Goal: Information Seeking & Learning: Check status

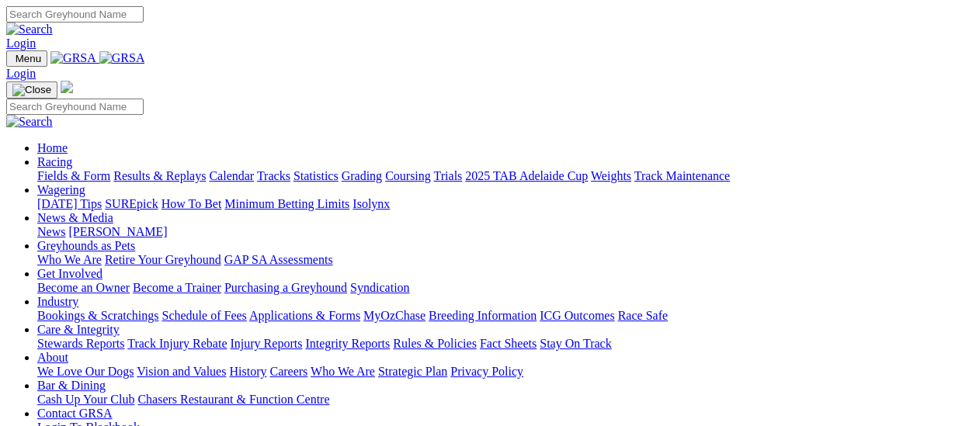
click at [164, 169] on link "Results & Replays" at bounding box center [159, 175] width 92 height 13
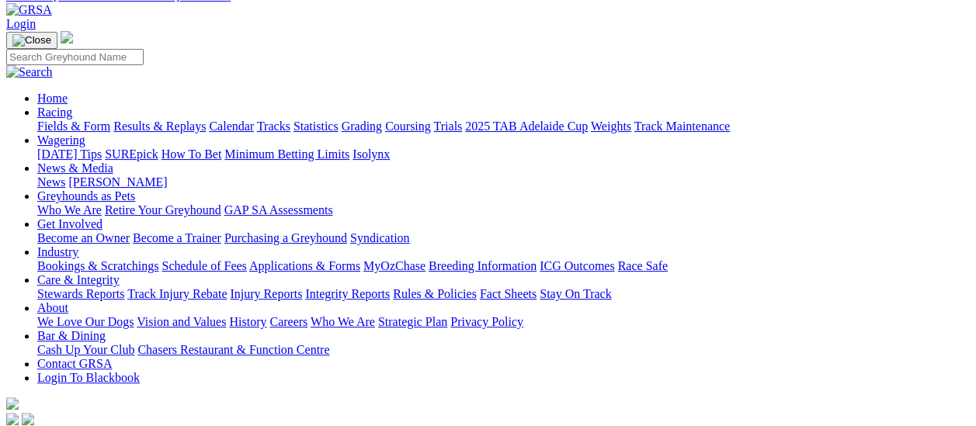
scroll to position [233, 0]
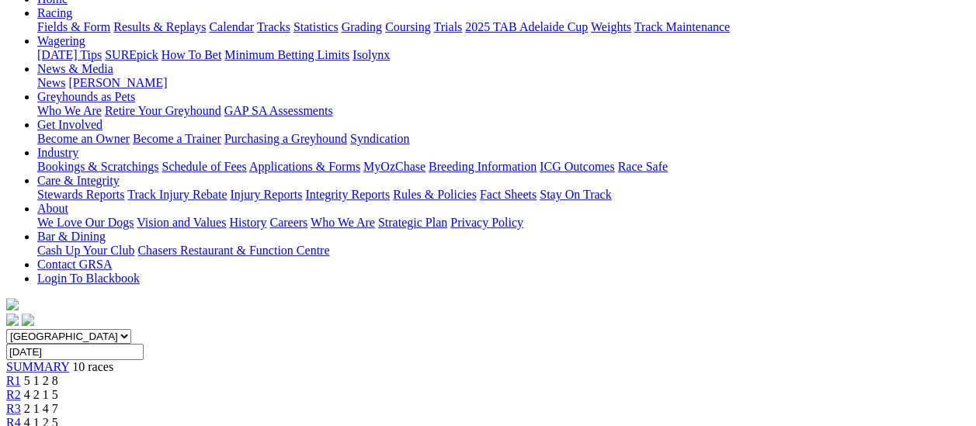
scroll to position [155, 0]
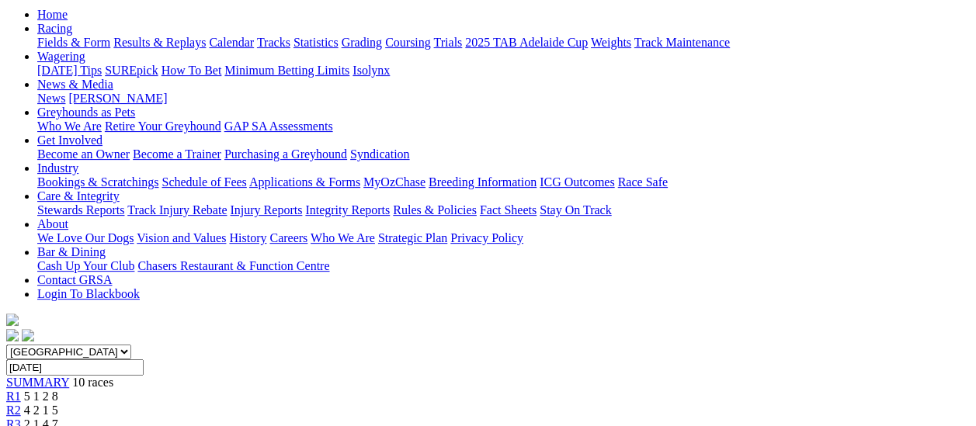
scroll to position [155, 0]
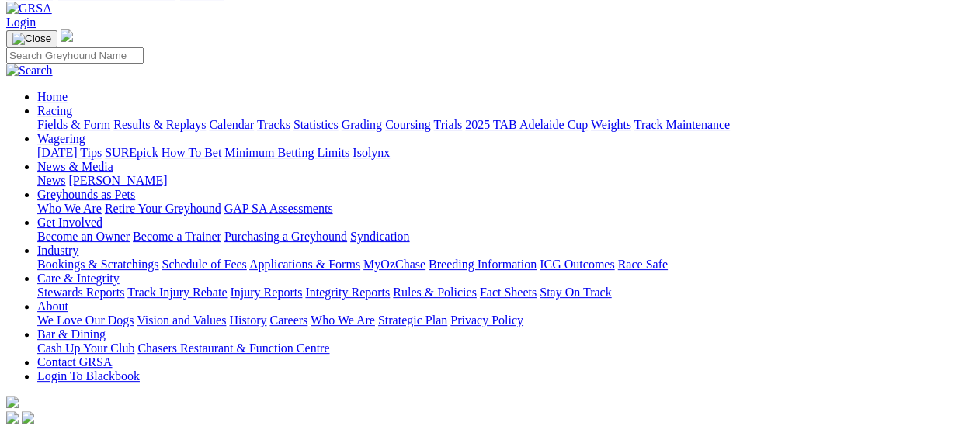
scroll to position [78, 0]
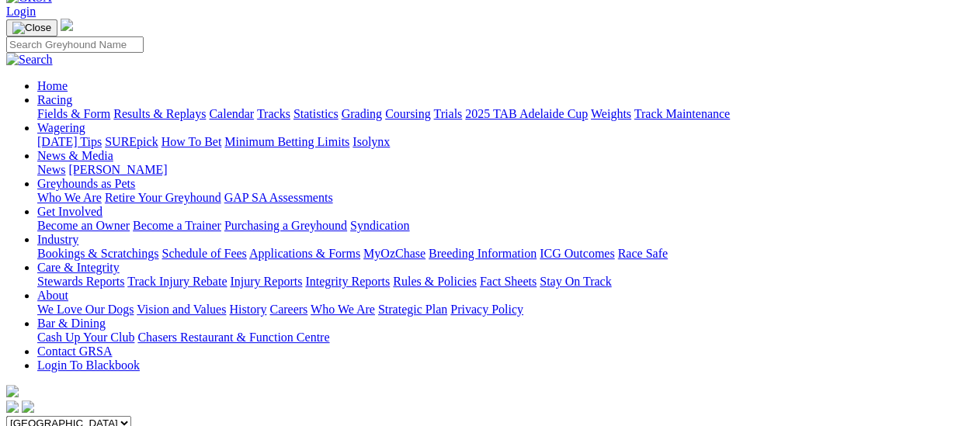
scroll to position [78, 0]
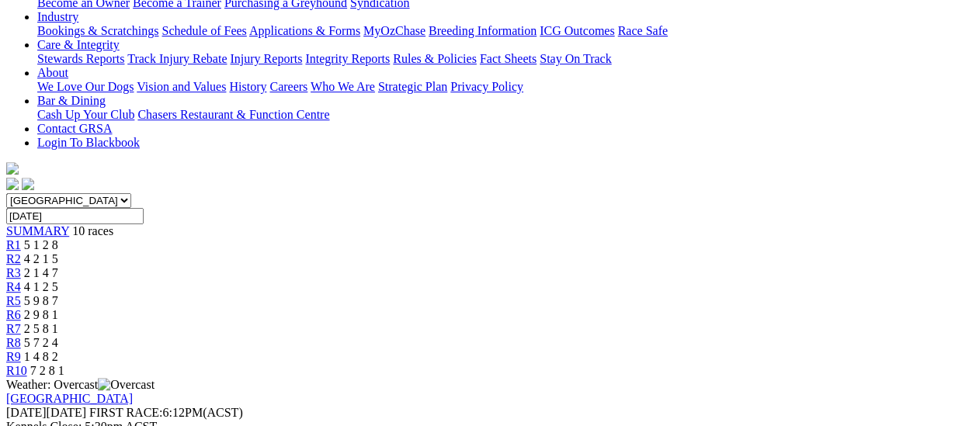
scroll to position [311, 0]
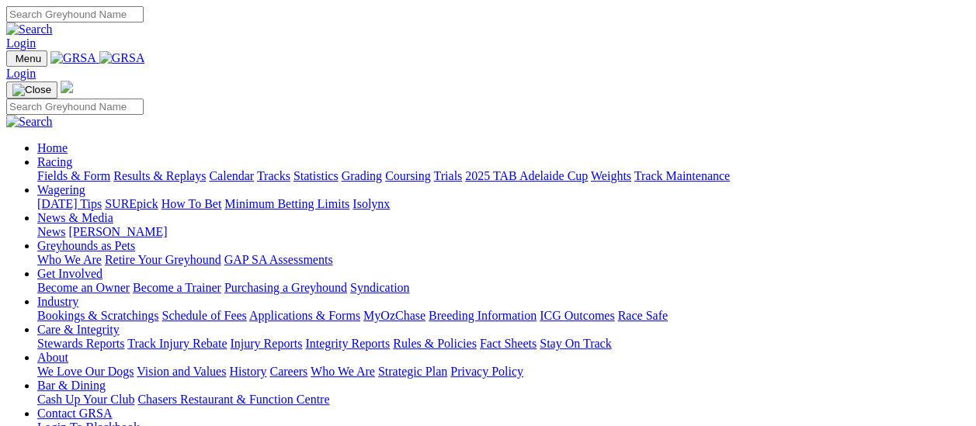
click at [85, 169] on link "Fields & Form" at bounding box center [73, 175] width 73 height 13
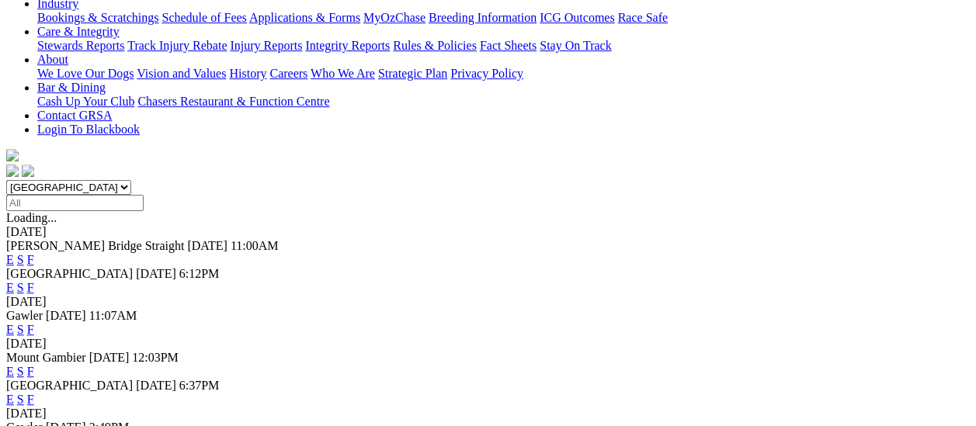
scroll to position [233, 0]
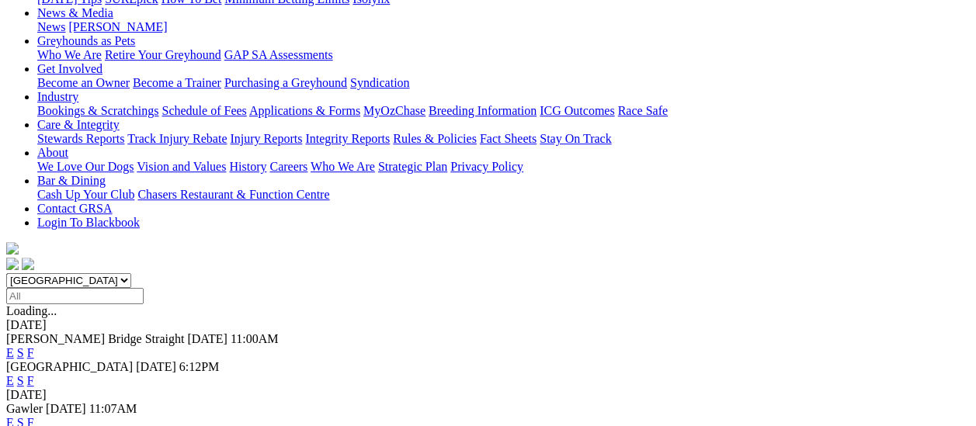
click at [34, 416] on link "F" at bounding box center [30, 422] width 7 height 13
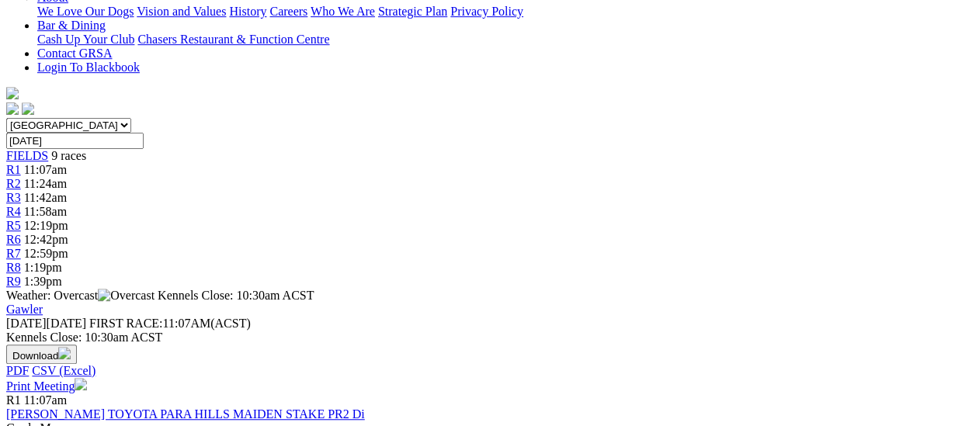
scroll to position [78, 0]
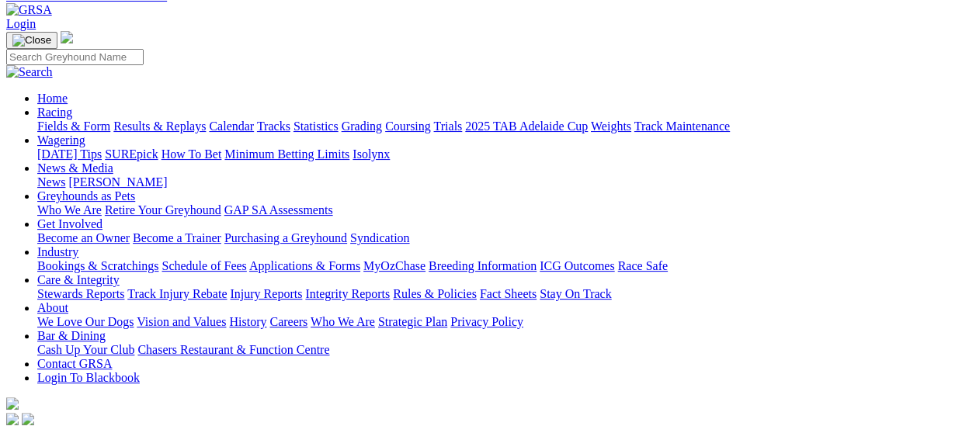
click at [169, 120] on link "Results & Replays" at bounding box center [159, 126] width 92 height 13
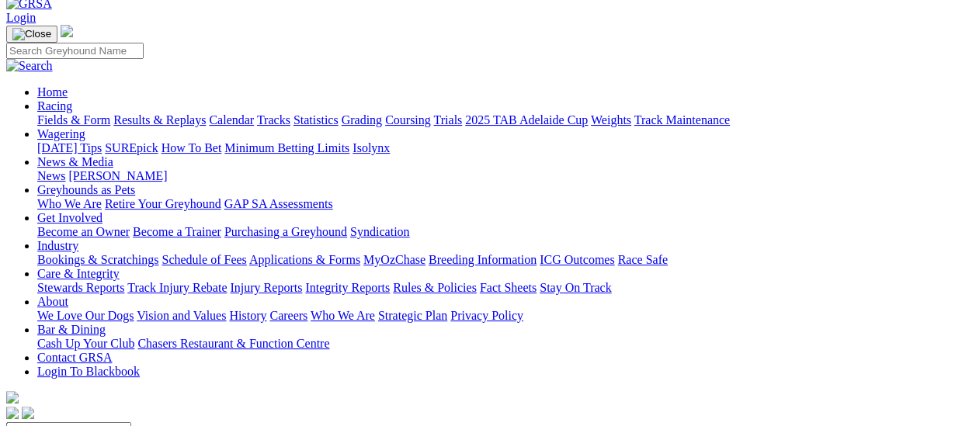
scroll to position [78, 0]
